Goal: Check status: Check status

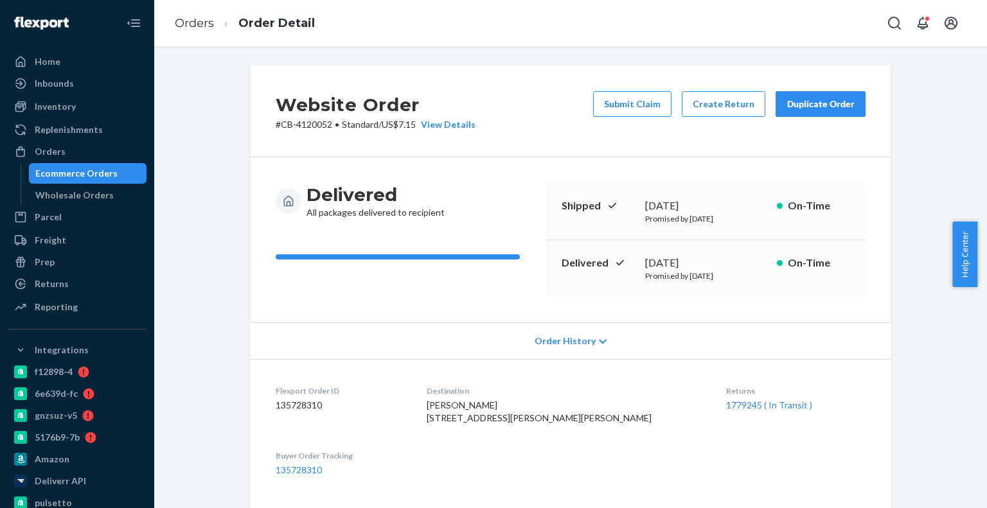
click at [119, 170] on div "Ecommerce Orders" at bounding box center [88, 173] width 116 height 18
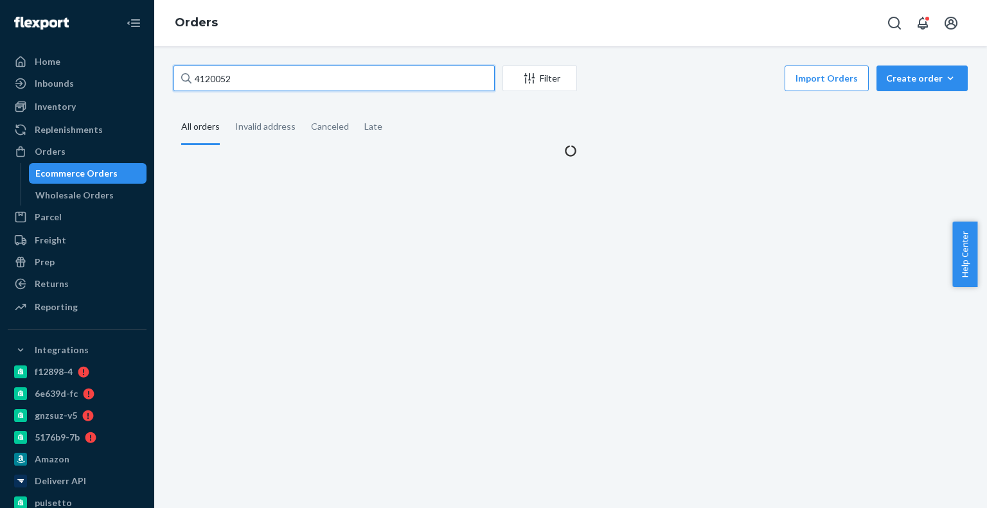
click at [237, 75] on input "4120052" at bounding box center [333, 79] width 321 height 26
paste input "CB-4023151-01"
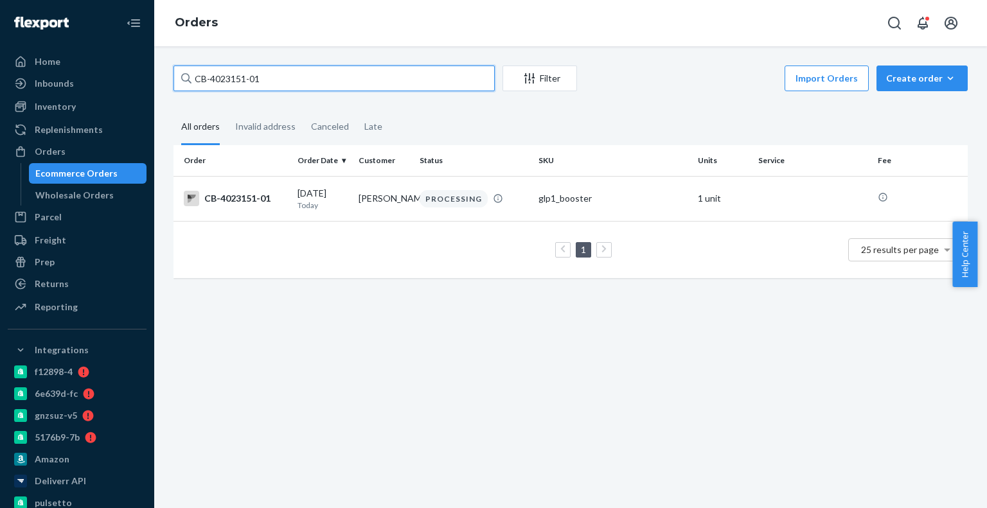
type input "CB-4023151-01"
click at [482, 227] on td "1 25 results per page" at bounding box center [570, 249] width 794 height 57
click at [482, 220] on td "PROCESSING" at bounding box center [473, 198] width 119 height 45
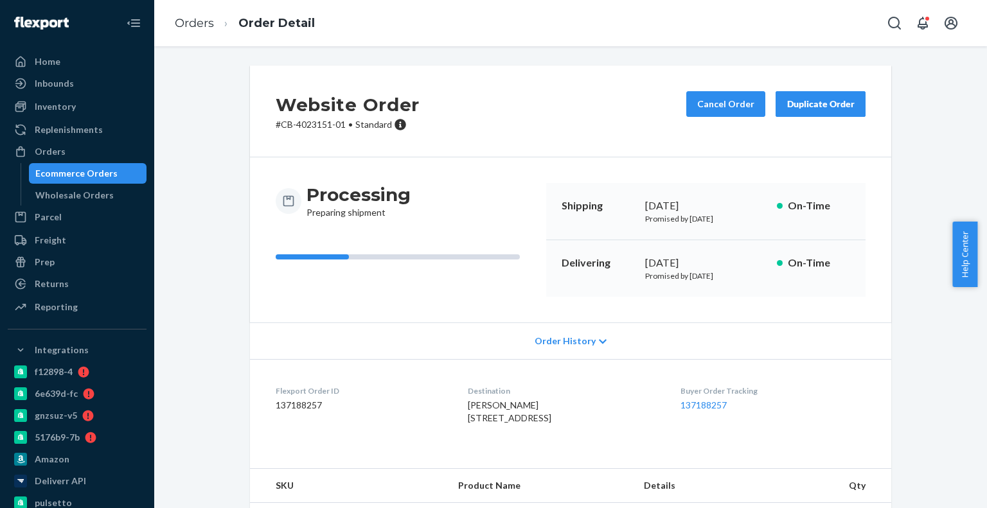
click at [116, 177] on div "Ecommerce Orders" at bounding box center [88, 173] width 116 height 18
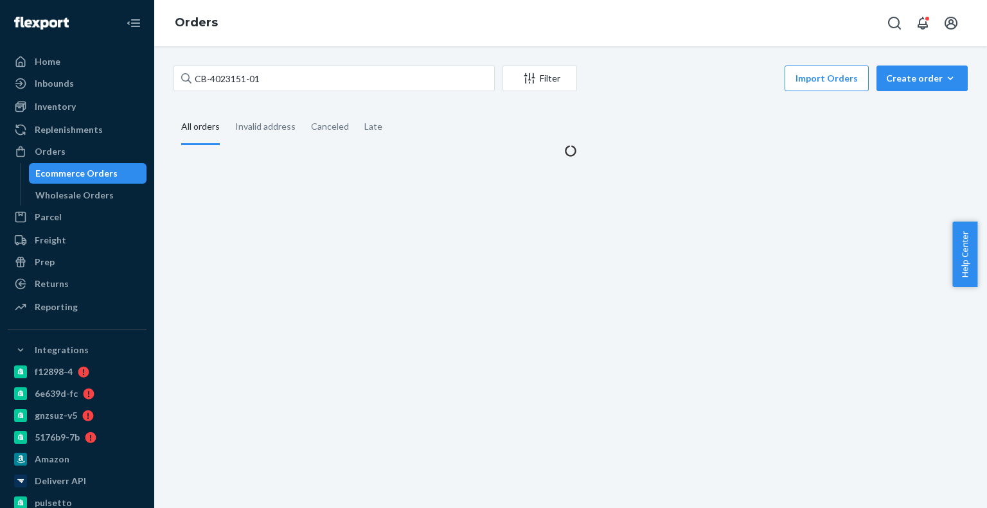
drag, startPoint x: 267, startPoint y: 95, endPoint x: 287, endPoint y: 71, distance: 31.0
click at [269, 94] on div "CB-4023151-01 Filter Import Orders Create order Ecommerce order Removal order A…" at bounding box center [570, 112] width 813 height 92
click at [287, 71] on input "CB-4023151-01" at bounding box center [333, 79] width 321 height 26
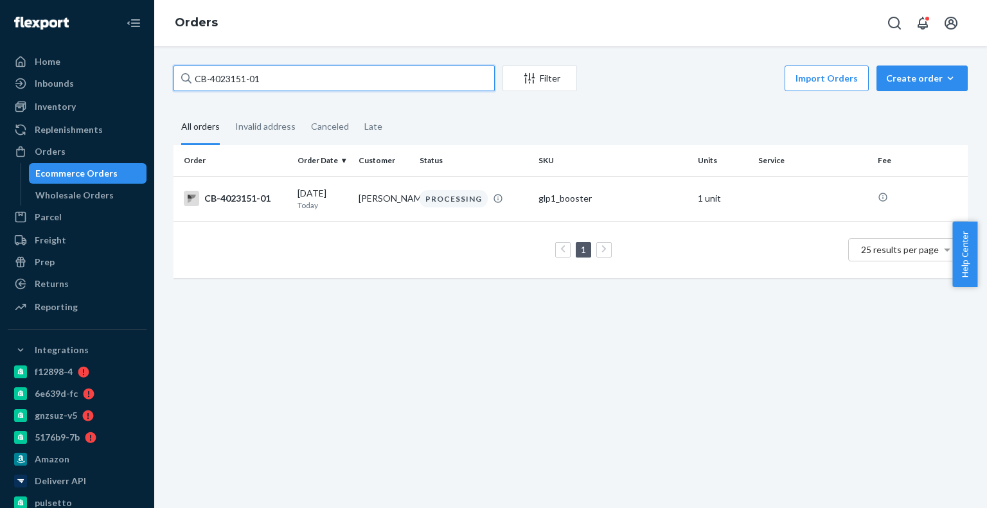
click at [287, 71] on input "CB-4023151-01" at bounding box center [333, 79] width 321 height 26
paste input "402315"
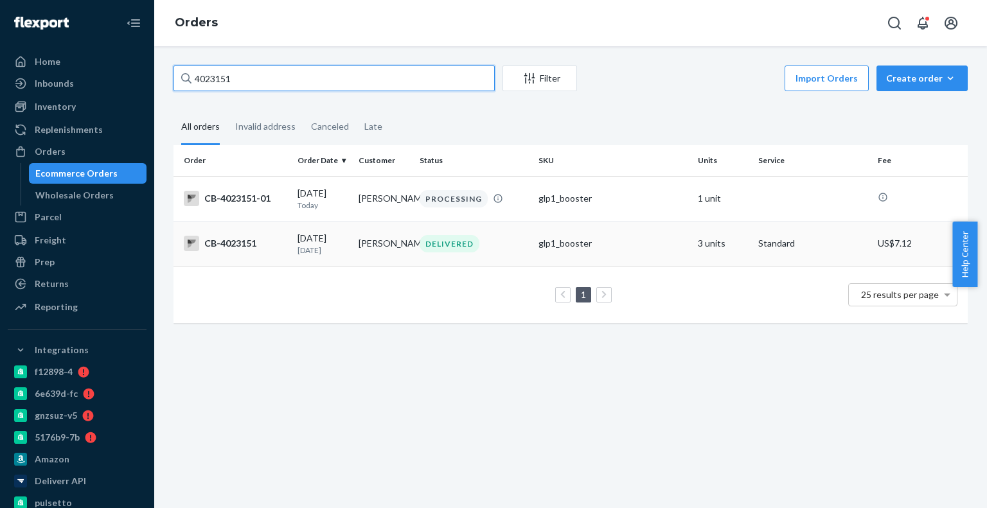
type input "4023151"
click at [455, 242] on div "DELIVERED" at bounding box center [450, 243] width 60 height 17
click at [242, 199] on div "CB-4023151-01" at bounding box center [235, 198] width 103 height 15
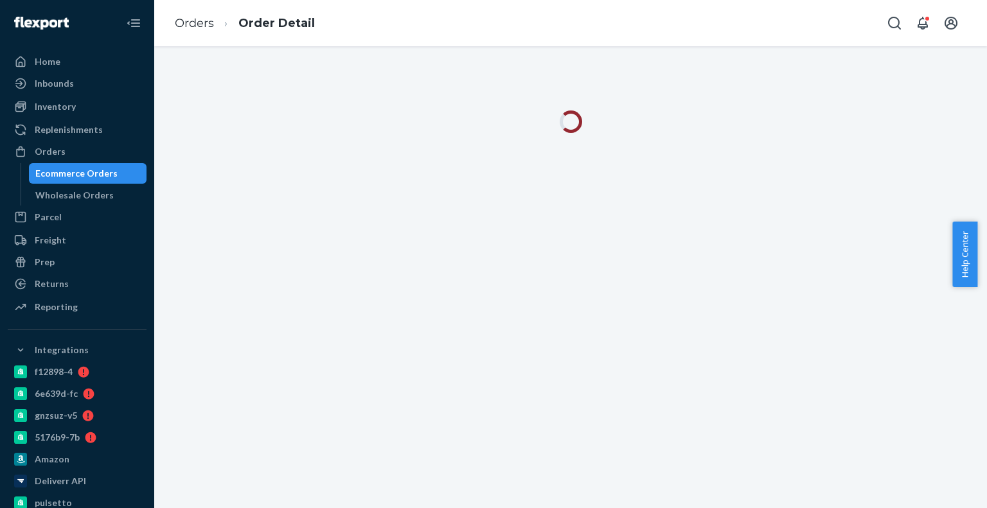
click at [242, 199] on div at bounding box center [570, 277] width 833 height 462
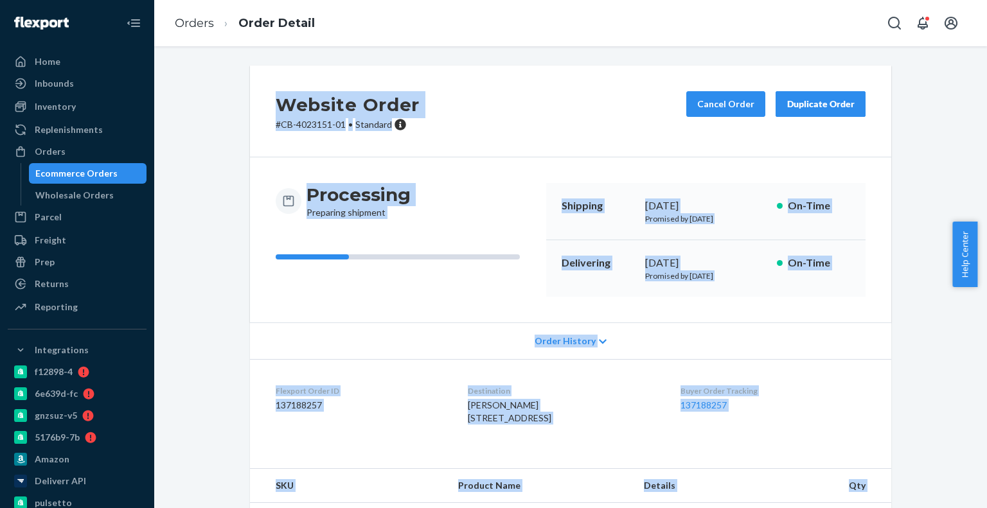
click at [335, 121] on p "# CB-4023151-01 • Standard" at bounding box center [348, 124] width 144 height 13
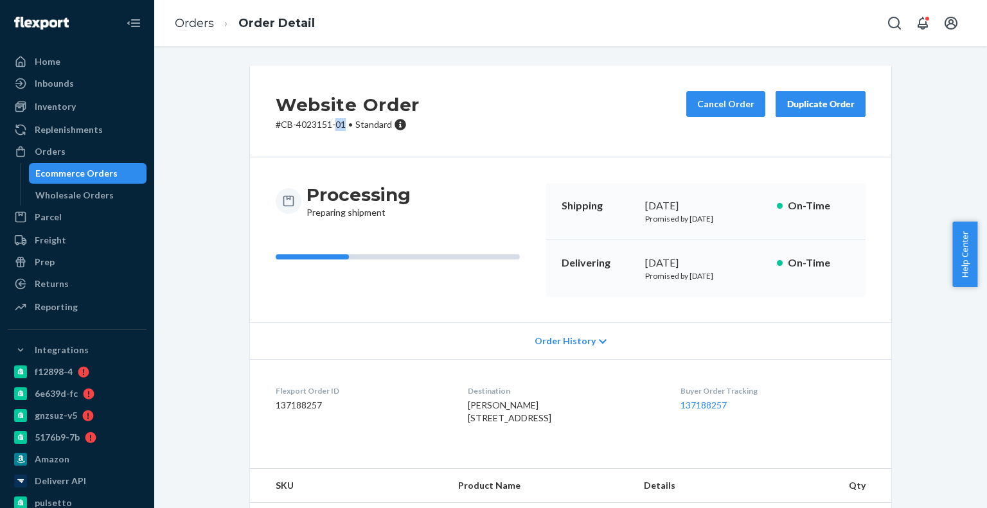
click at [335, 121] on p "# CB-4023151-01 • Standard" at bounding box center [348, 124] width 144 height 13
drag, startPoint x: 335, startPoint y: 121, endPoint x: 275, endPoint y: 123, distance: 60.4
click at [282, 123] on p "# CB-4023151-01 • Standard" at bounding box center [348, 124] width 144 height 13
click at [276, 123] on p "# CB-4023151-01 • Standard" at bounding box center [348, 124] width 144 height 13
click at [285, 128] on p "# CB-4023151-01 • Standard" at bounding box center [348, 124] width 144 height 13
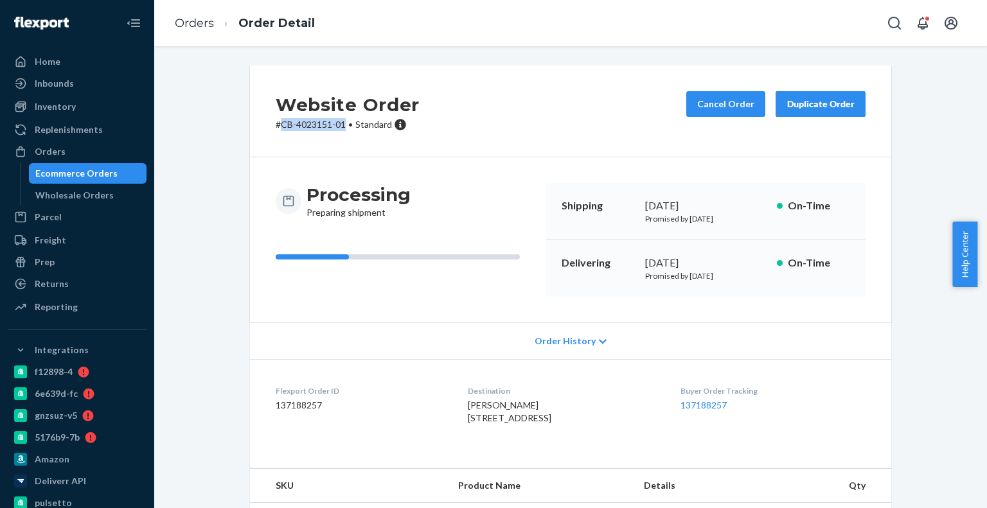
drag, startPoint x: 285, startPoint y: 128, endPoint x: 333, endPoint y: 129, distance: 48.2
click at [333, 129] on p "# CB-4023151-01 • Standard" at bounding box center [348, 124] width 144 height 13
copy p "CB-4023151-01"
click at [98, 172] on div "Ecommerce Orders" at bounding box center [76, 173] width 82 height 13
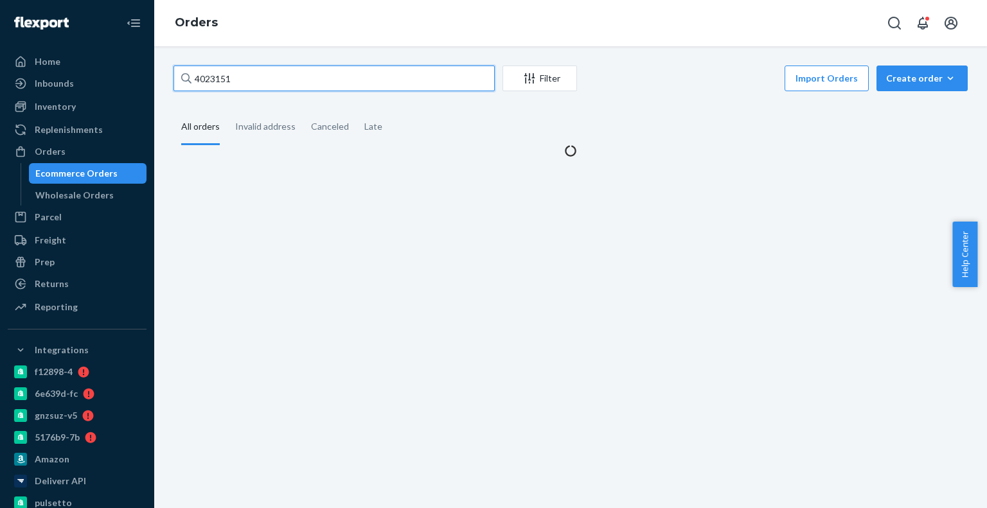
click at [240, 83] on input "4023151" at bounding box center [333, 79] width 321 height 26
click at [243, 80] on input "4023151" at bounding box center [333, 79] width 321 height 26
paste input "4023932"
click at [243, 80] on input "40231514023932" at bounding box center [333, 79] width 321 height 26
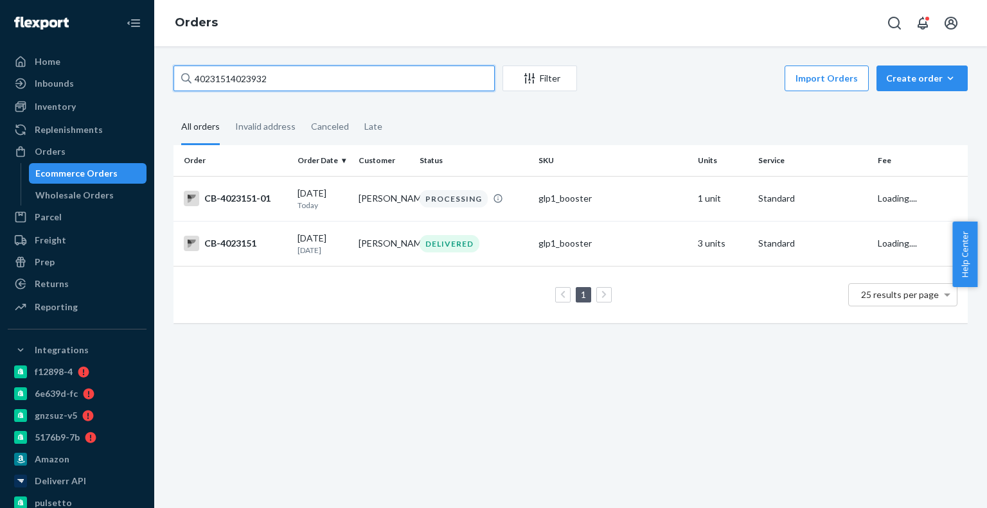
click at [243, 80] on input "40231514023932" at bounding box center [333, 79] width 321 height 26
paste input "text"
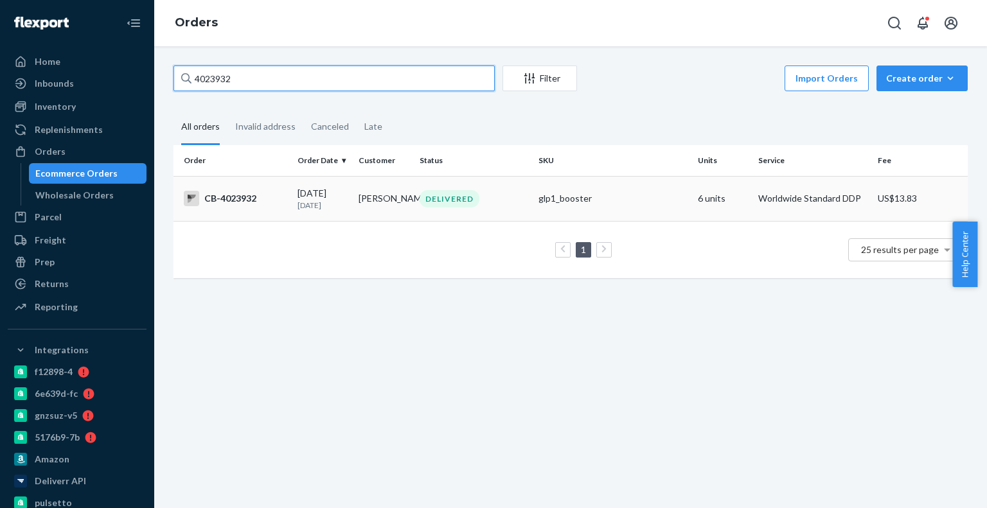
type input "4023932"
click at [280, 214] on td "CB-4023932" at bounding box center [232, 198] width 119 height 45
